Goal: Task Accomplishment & Management: Manage account settings

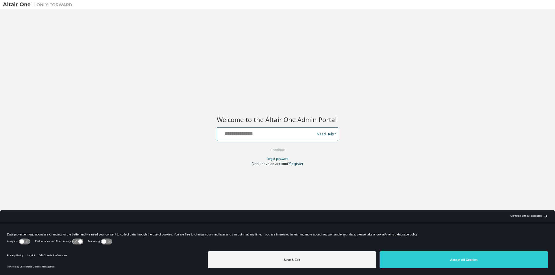
click at [247, 133] on input "text" at bounding box center [266, 133] width 94 height 8
type input "**********"
click at [273, 151] on button "Continue" at bounding box center [277, 150] width 27 height 9
